Goal: Navigation & Orientation: Find specific page/section

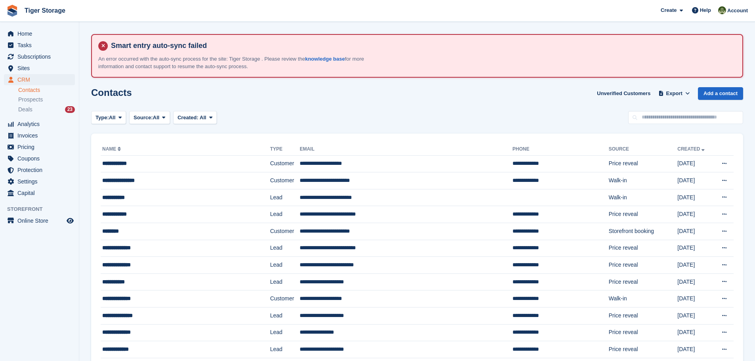
click at [31, 92] on link "Contacts" at bounding box center [46, 90] width 57 height 8
click at [31, 89] on link "Contacts" at bounding box center [46, 90] width 57 height 8
click at [40, 103] on span "Prospects" at bounding box center [30, 100] width 25 height 8
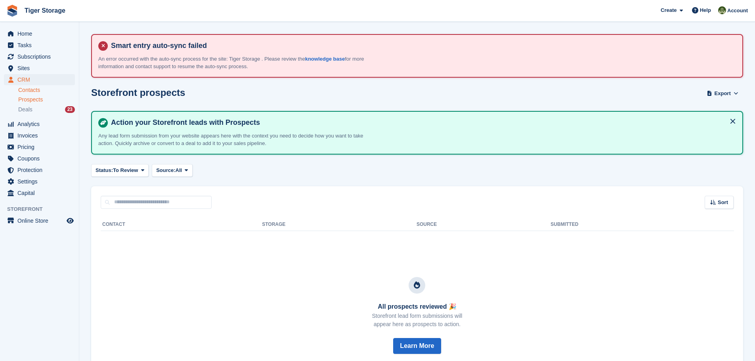
click at [28, 89] on link "Contacts" at bounding box center [46, 90] width 57 height 8
